Goal: Information Seeking & Learning: Learn about a topic

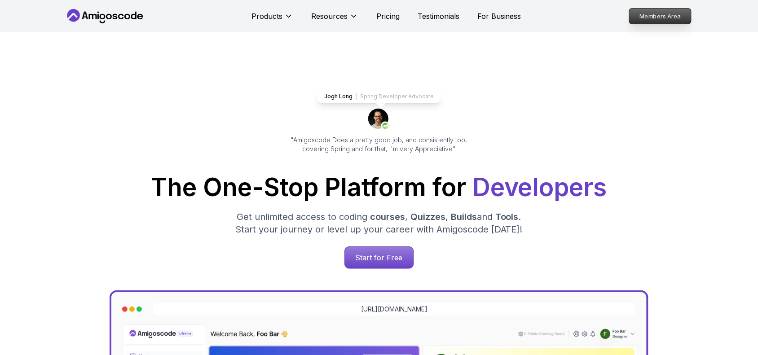
click at [656, 18] on p "Members Area" at bounding box center [661, 16] width 62 height 15
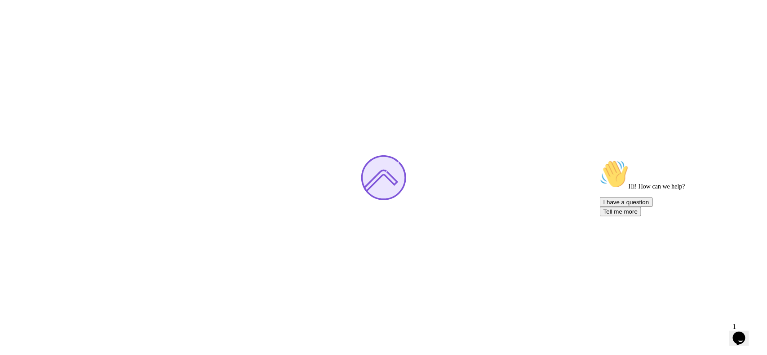
click at [599, 159] on icon "Chat attention grabber" at bounding box center [599, 159] width 0 height 0
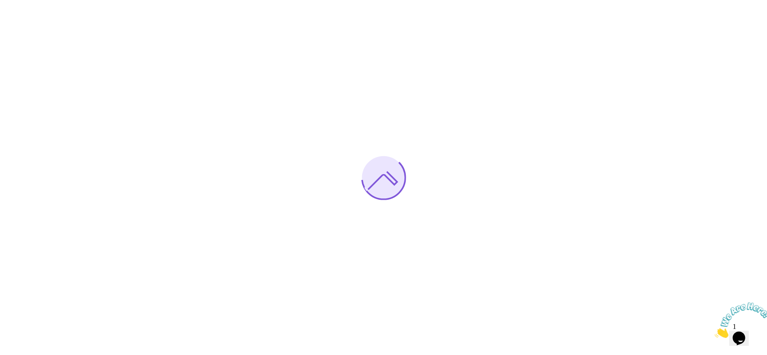
click at [714, 331] on icon "Close" at bounding box center [714, 335] width 0 height 8
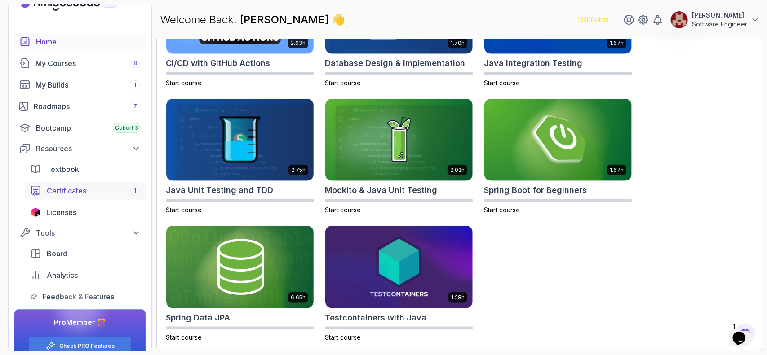
scroll to position [17, 0]
click at [55, 62] on div "My Courses 8" at bounding box center [87, 62] width 105 height 11
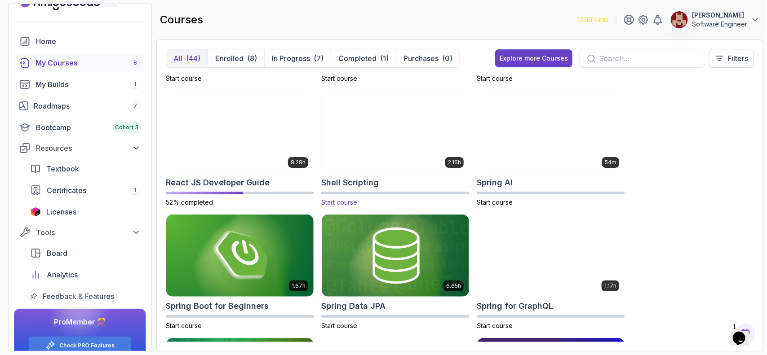
scroll to position [1347, 0]
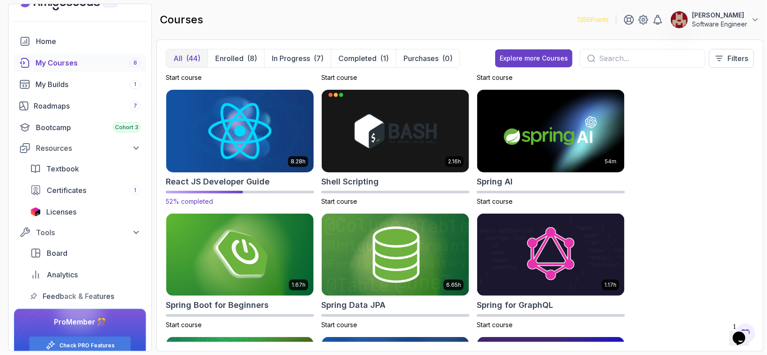
click at [205, 131] on img at bounding box center [240, 131] width 155 height 87
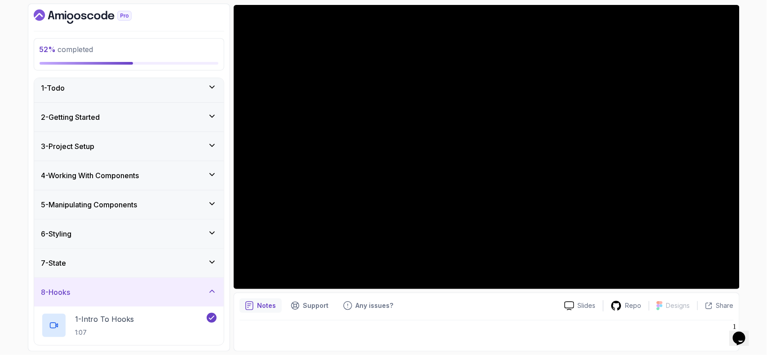
scroll to position [5, 0]
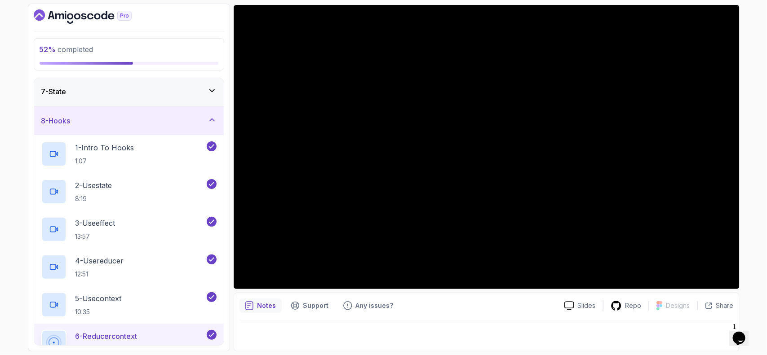
click at [187, 119] on div "8 - Hooks" at bounding box center [128, 120] width 175 height 11
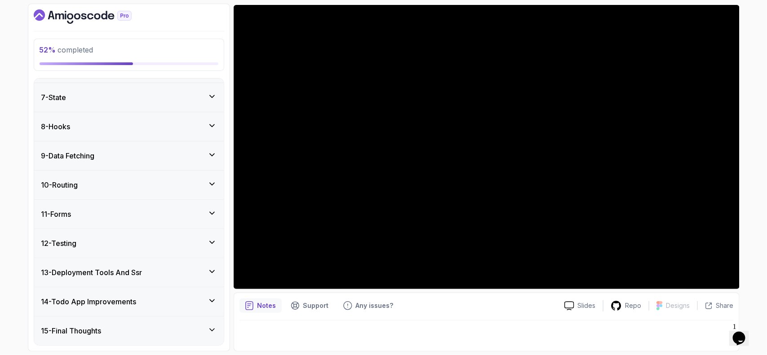
scroll to position [172, 0]
click at [102, 151] on div "9 - Data Fetching" at bounding box center [128, 155] width 175 height 11
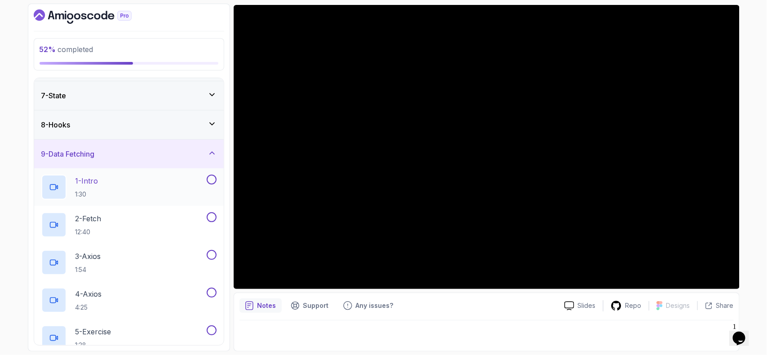
click at [98, 186] on p "1 - Intro" at bounding box center [86, 181] width 23 height 11
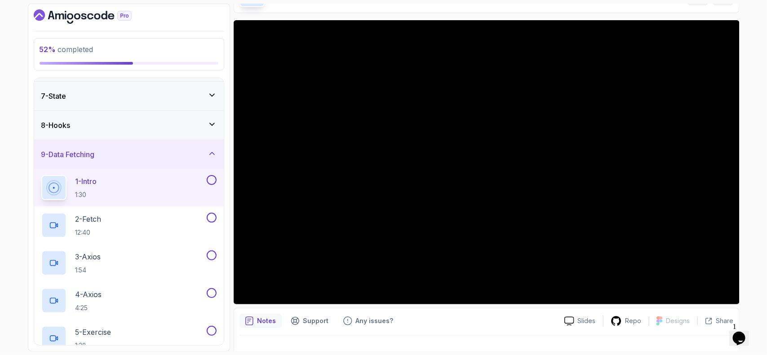
scroll to position [75, 0]
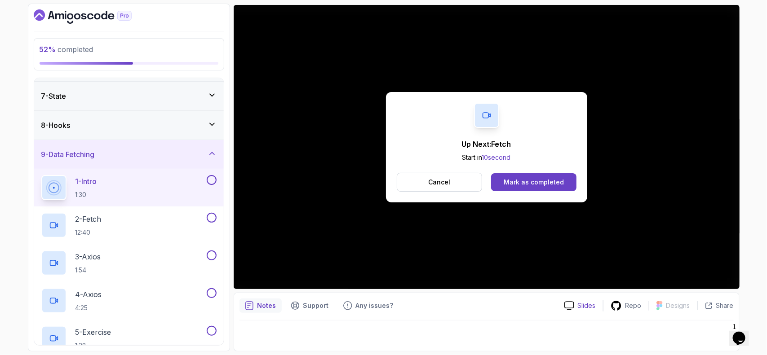
click at [570, 307] on icon at bounding box center [569, 305] width 10 height 9
click at [540, 183] on div "Mark as completed" at bounding box center [533, 182] width 60 height 9
